Goal: Information Seeking & Learning: Find specific fact

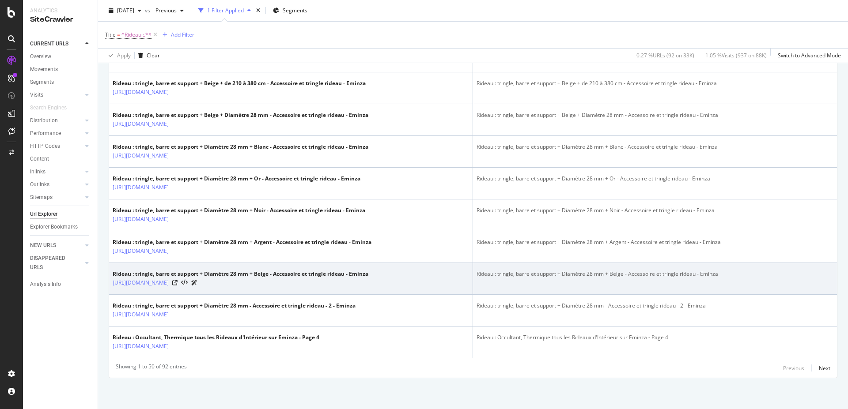
scroll to position [1823, 0]
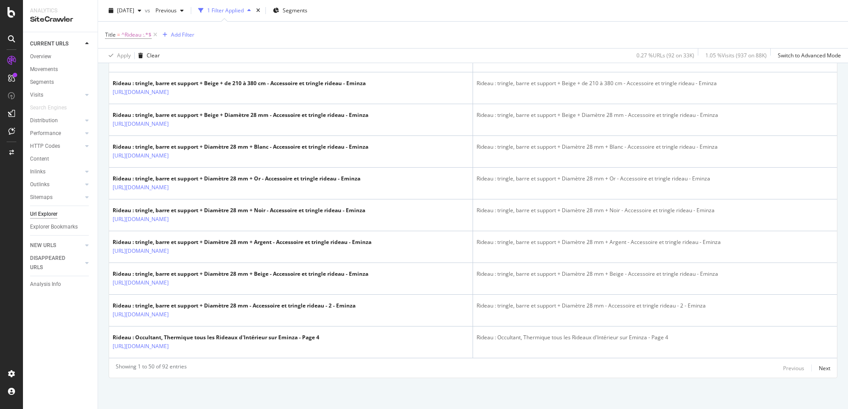
click at [823, 369] on div "Showing 1 to 50 of 92 entries Previous Next" at bounding box center [473, 368] width 728 height 11
click at [820, 369] on div "Next" at bounding box center [824, 369] width 11 height 8
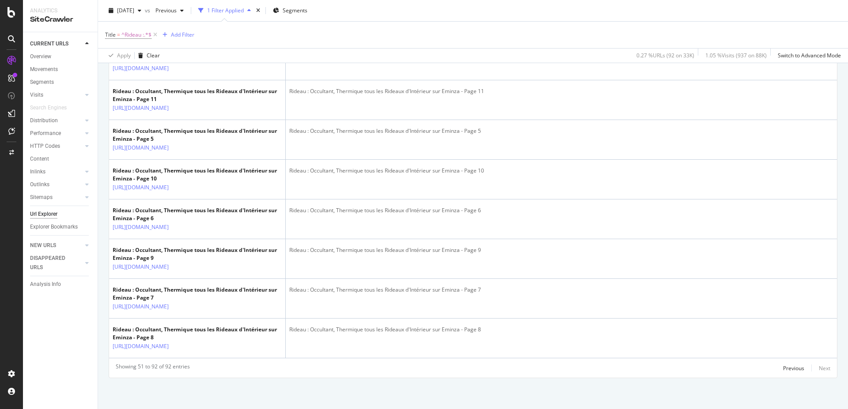
scroll to position [2262, 0]
click at [783, 371] on div "Previous" at bounding box center [793, 369] width 21 height 8
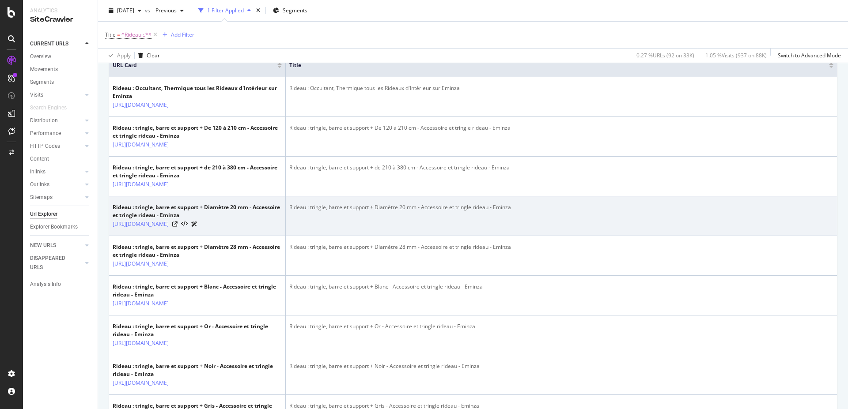
scroll to position [190, 0]
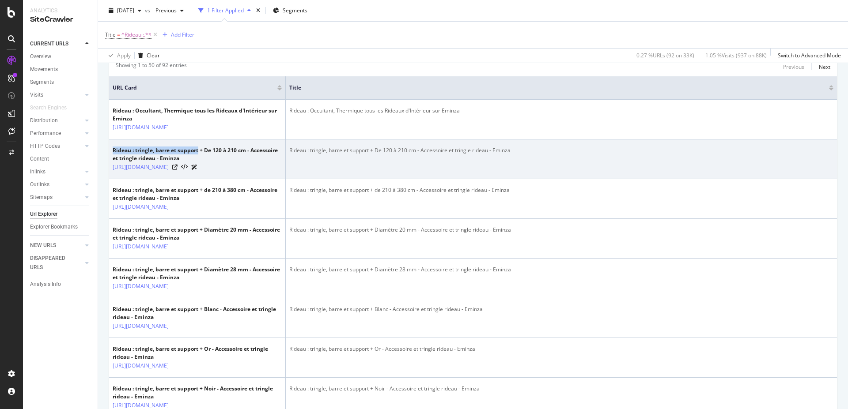
drag, startPoint x: 112, startPoint y: 159, endPoint x: 199, endPoint y: 159, distance: 87.4
click at [199, 159] on td "Rideau : tringle, barre et support + De 120 à 210 cm - Accessoire et tringle ri…" at bounding box center [197, 160] width 177 height 40
copy div "Rideau : tringle, barre et support"
click at [430, 155] on div "Rideau : tringle, barre et support + De 120 à 210 cm - Accessoire et tringle ri…" at bounding box center [561, 151] width 544 height 8
drag, startPoint x: 112, startPoint y: 158, endPoint x: 199, endPoint y: 160, distance: 86.6
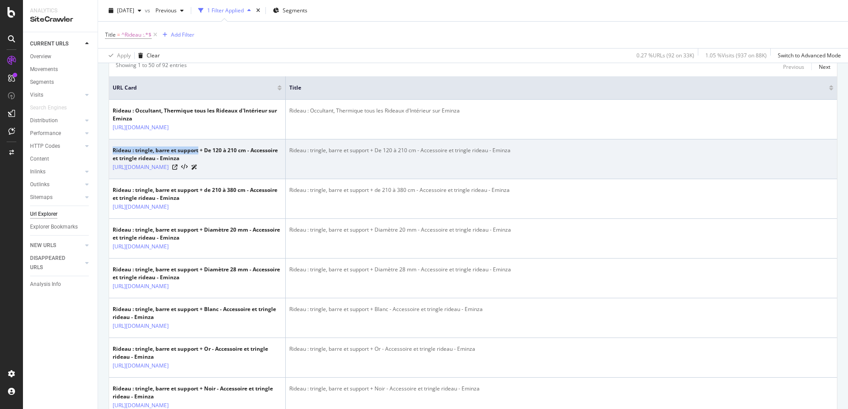
click at [199, 160] on td "Rideau : tringle, barre et support + De 120 à 210 cm - Accessoire et tringle ri…" at bounding box center [197, 160] width 177 height 40
copy div "Rideau : tringle, barre et support"
click at [393, 155] on div "Rideau : tringle, barre et support + De 120 à 210 cm - Accessoire et tringle ri…" at bounding box center [561, 151] width 544 height 8
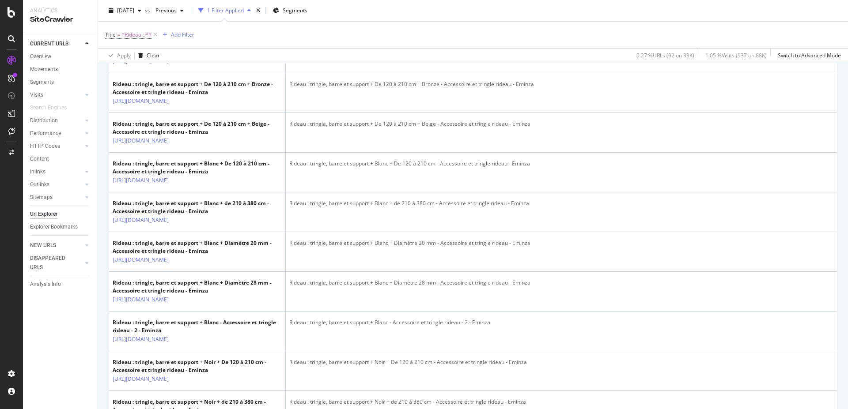
scroll to position [1046, 0]
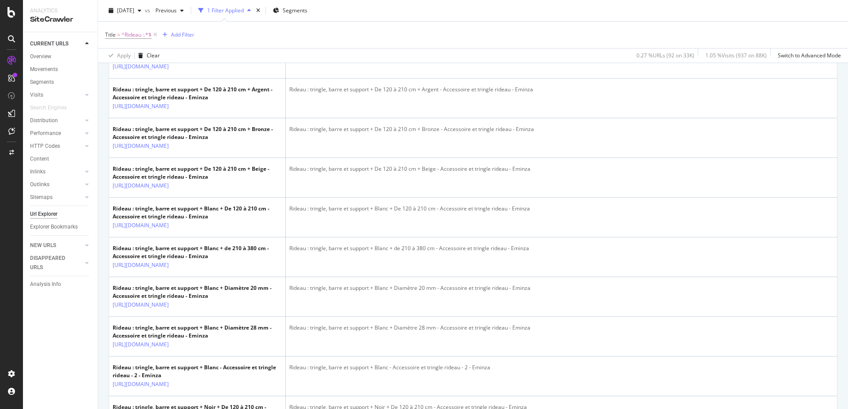
drag, startPoint x: 288, startPoint y: 170, endPoint x: 370, endPoint y: 173, distance: 81.7
copy div "Rideau : tringle, barre et support"
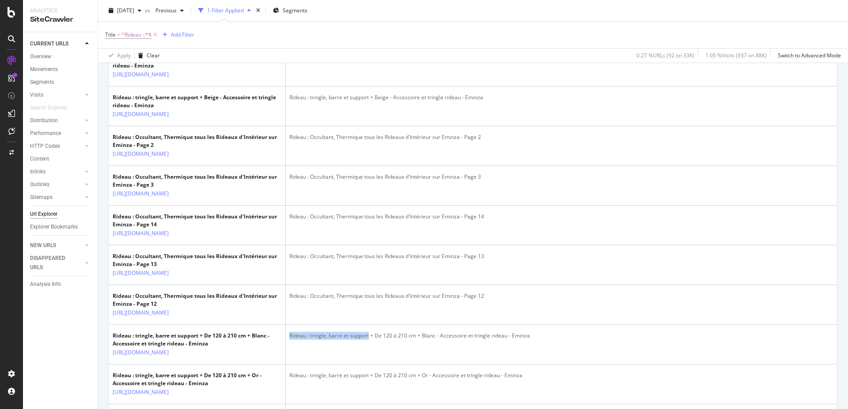
scroll to position [866, 0]
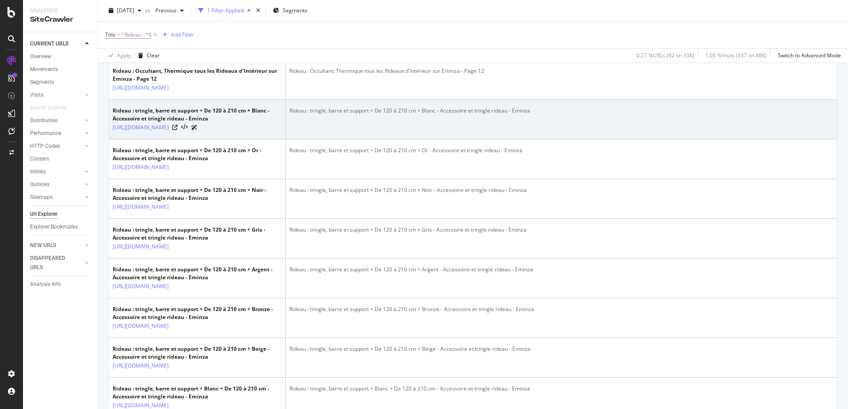
click at [394, 140] on td "Rideau : tringle, barre et support + De 120 à 210 cm + Blanc - Accessoire et tr…" at bounding box center [561, 120] width 551 height 40
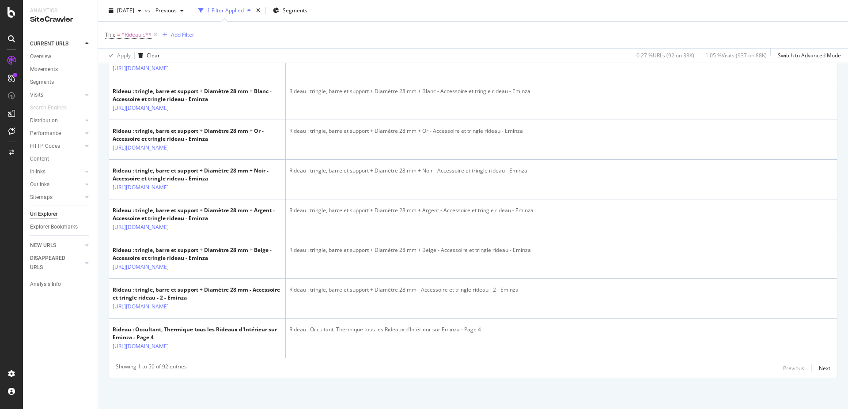
scroll to position [2718, 0]
click at [819, 370] on div "Next" at bounding box center [824, 369] width 11 height 8
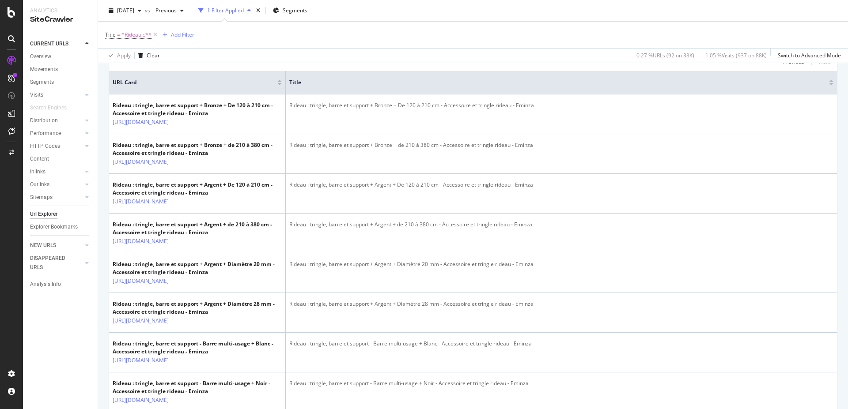
scroll to position [2262, 0]
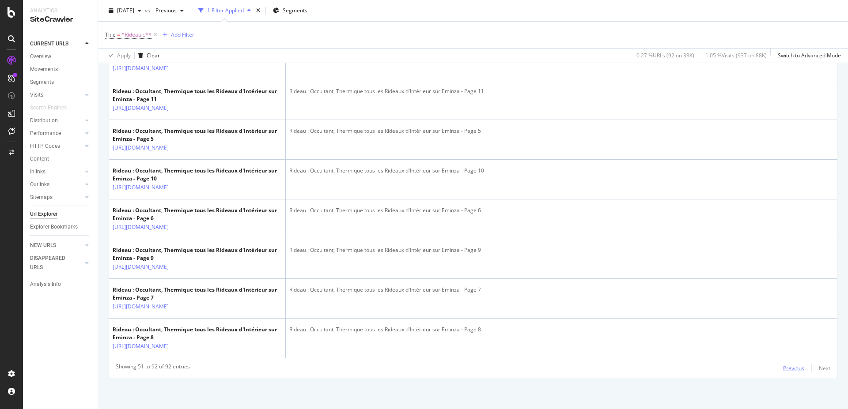
click at [783, 367] on div "Previous" at bounding box center [793, 369] width 21 height 8
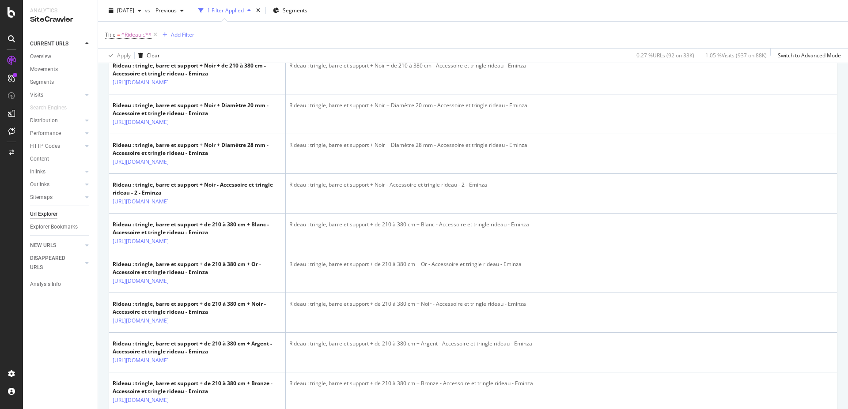
scroll to position [1491, 0]
